Goal: Communication & Community: Share content

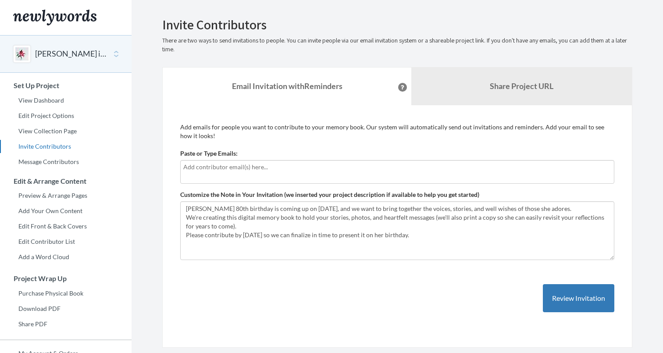
click at [248, 170] on input "text" at bounding box center [397, 167] width 428 height 10
type input "c"
type input "a"
type input "[EMAIL_ADDRESS][DOMAIN_NAME]"
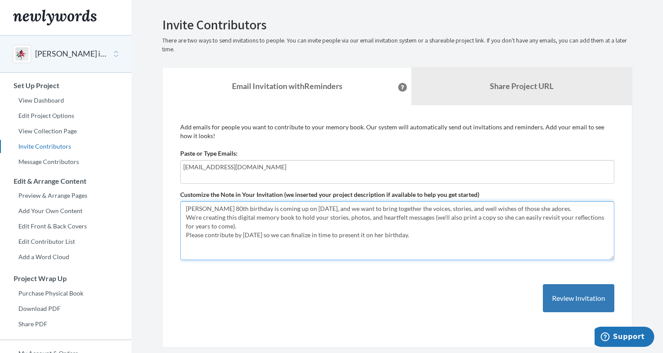
click at [583, 210] on textarea "[PERSON_NAME] 80th birthday is coming up on [DATE], and we want to bring togeth…" at bounding box center [397, 230] width 434 height 59
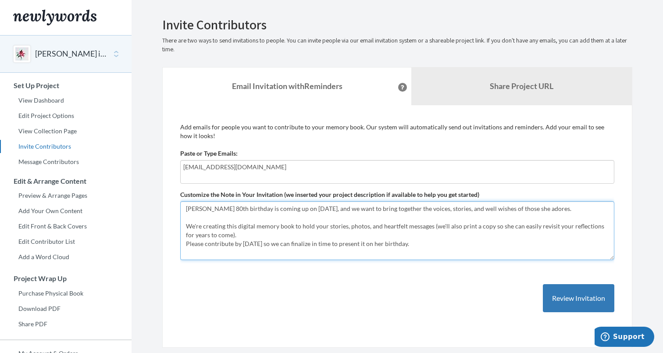
drag, startPoint x: 435, startPoint y: 225, endPoint x: 458, endPoint y: 225, distance: 23.2
click at [458, 225] on textarea "[PERSON_NAME] 80th birthday is coming up on [DATE], and we want to bring togeth…" at bounding box center [397, 230] width 434 height 59
click at [254, 226] on textarea "[PERSON_NAME] 80th birthday is coming up on [DATE], and we want to bring togeth…" at bounding box center [397, 230] width 434 height 59
drag, startPoint x: 450, startPoint y: 224, endPoint x: 450, endPoint y: 229, distance: 5.3
click at [450, 229] on textarea "[PERSON_NAME] 80th birthday is coming up on [DATE], and we want to bring togeth…" at bounding box center [397, 230] width 434 height 59
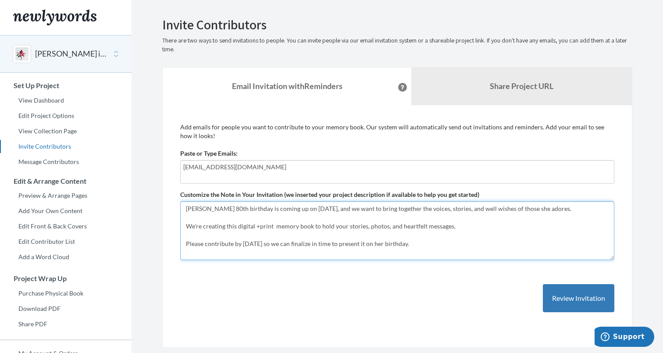
click at [425, 245] on textarea "[PERSON_NAME] 80th birthday is coming up on [DATE], and we want to bring togeth…" at bounding box center [397, 230] width 434 height 59
drag, startPoint x: 420, startPoint y: 243, endPoint x: 182, endPoint y: 207, distance: 241.0
click at [182, 207] on textarea "[PERSON_NAME] 80th birthday is coming up on [DATE], and we want to bring togeth…" at bounding box center [397, 230] width 434 height 59
type textarea "[PERSON_NAME] 80th birthday is coming up on [DATE], and we want to bring togeth…"
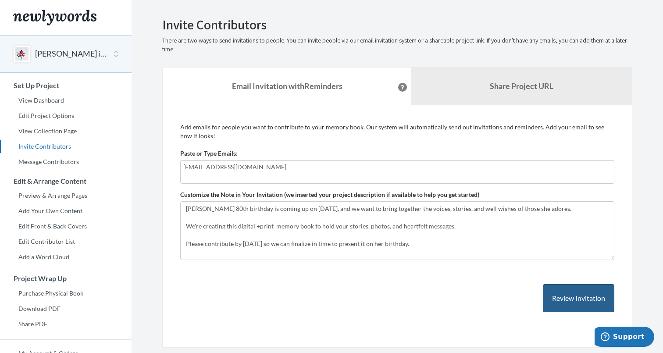
click at [572, 294] on button "Review Invitation" at bounding box center [578, 298] width 71 height 29
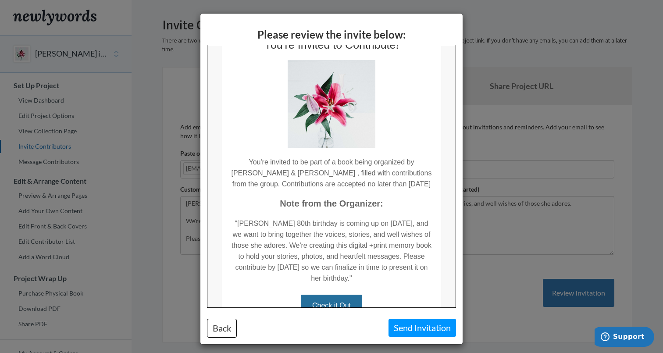
scroll to position [39, 0]
click at [414, 331] on button "Send Invitation" at bounding box center [423, 328] width 68 height 18
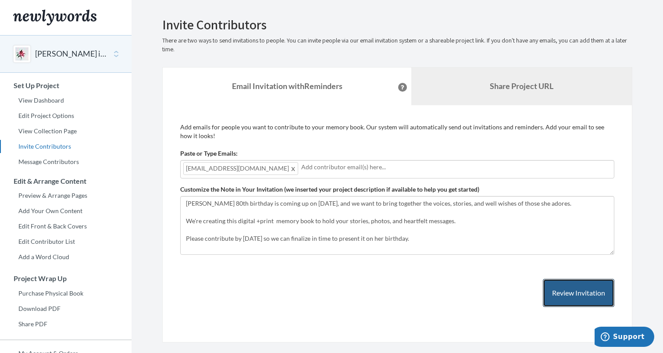
scroll to position [25, 0]
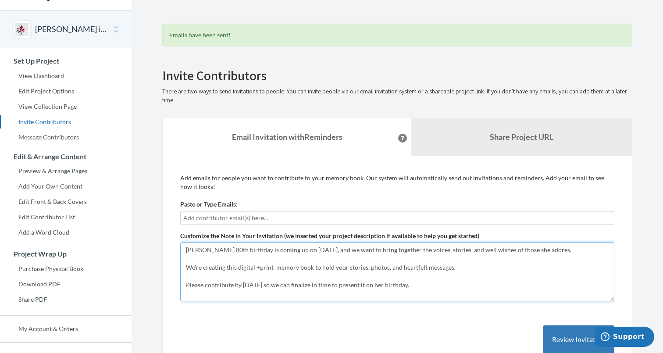
click at [261, 267] on textarea "[PERSON_NAME] 80th birthday is coming up on [DATE], and we want to bring togeth…" at bounding box center [397, 272] width 434 height 59
click at [402, 273] on textarea "[PERSON_NAME] 80th birthday is coming up on [DATE], and we want to bring togeth…" at bounding box center [397, 272] width 434 height 59
type textarea "[PERSON_NAME] 80th birthday is coming up on [DATE], and we want to bring togeth…"
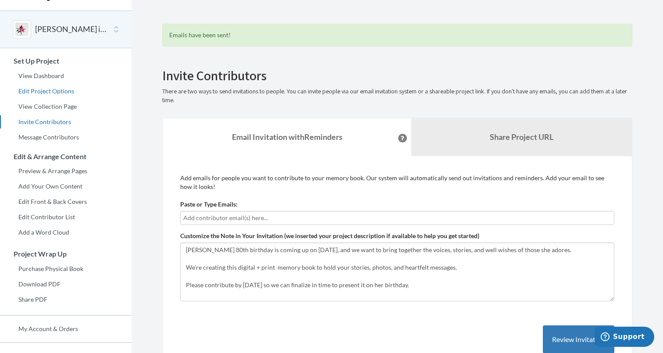
click at [55, 90] on link "Edit Project Options" at bounding box center [66, 91] width 132 height 13
